Goal: Book appointment/travel/reservation

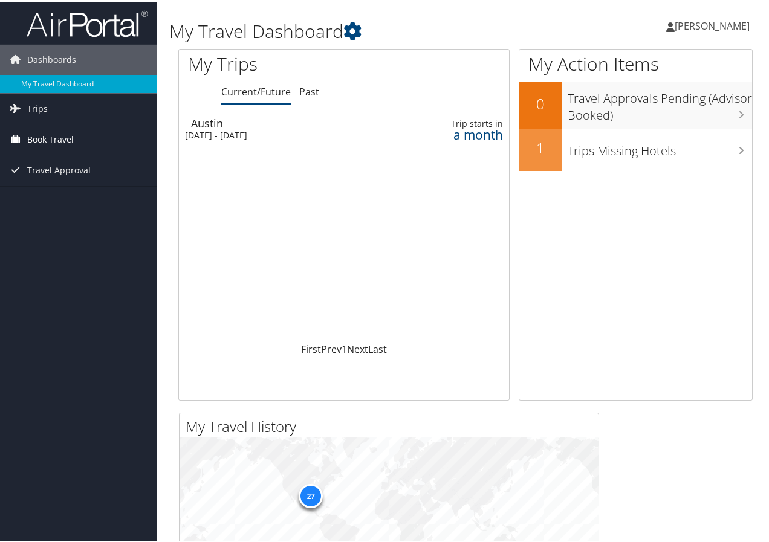
click at [60, 142] on span "Book Travel" at bounding box center [50, 138] width 47 height 30
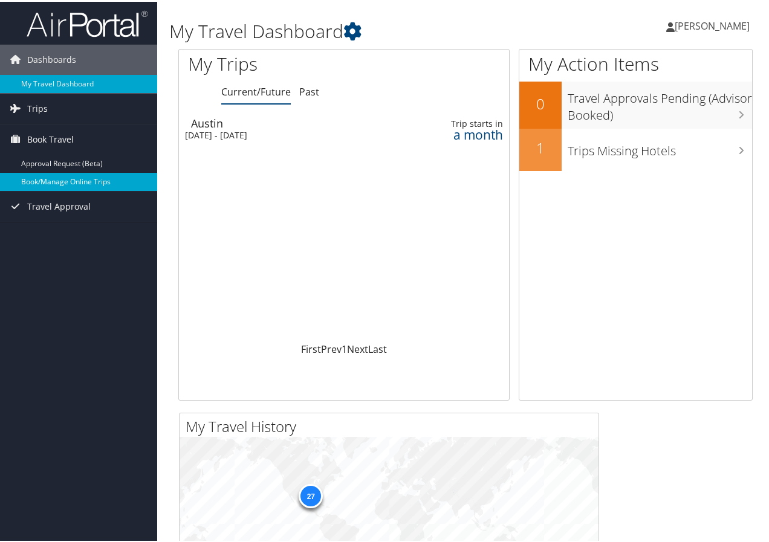
click at [49, 174] on link "Book/Manage Online Trips" at bounding box center [78, 180] width 157 height 18
